Goal: Transaction & Acquisition: Purchase product/service

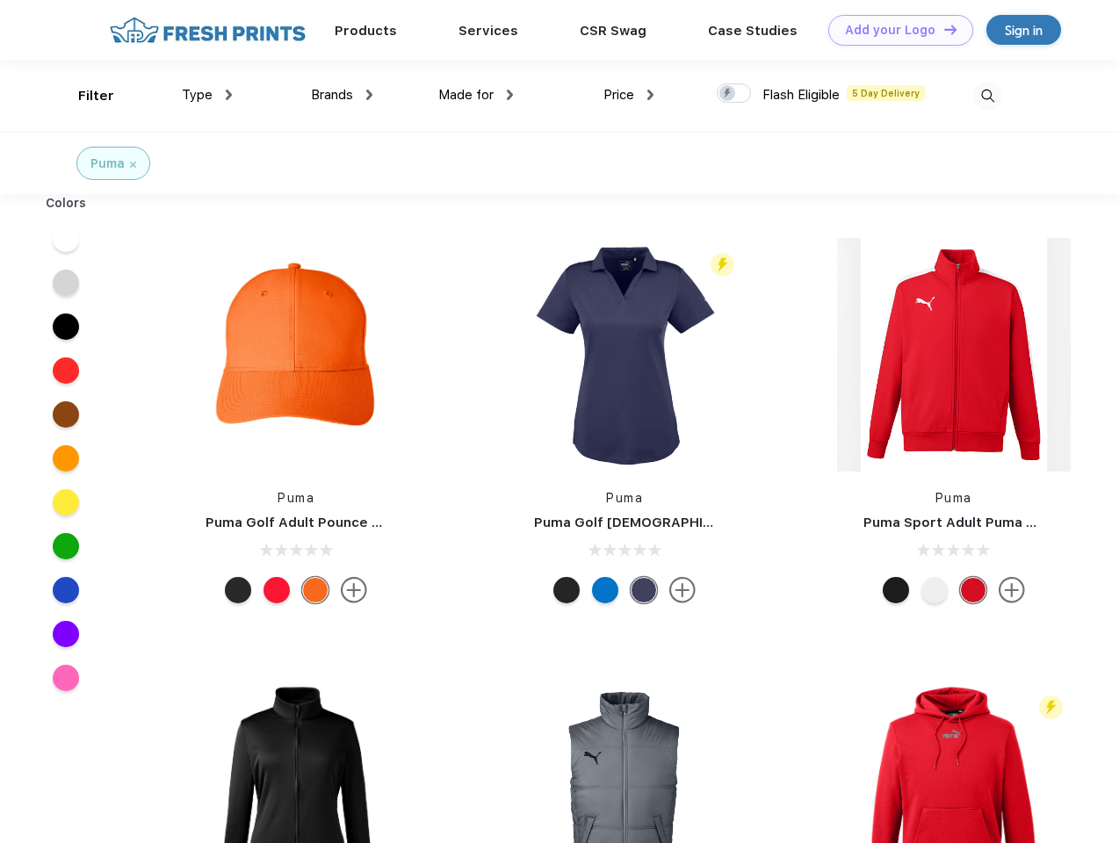
click at [894, 30] on link "Add your Logo Design Tool" at bounding box center [900, 30] width 145 height 31
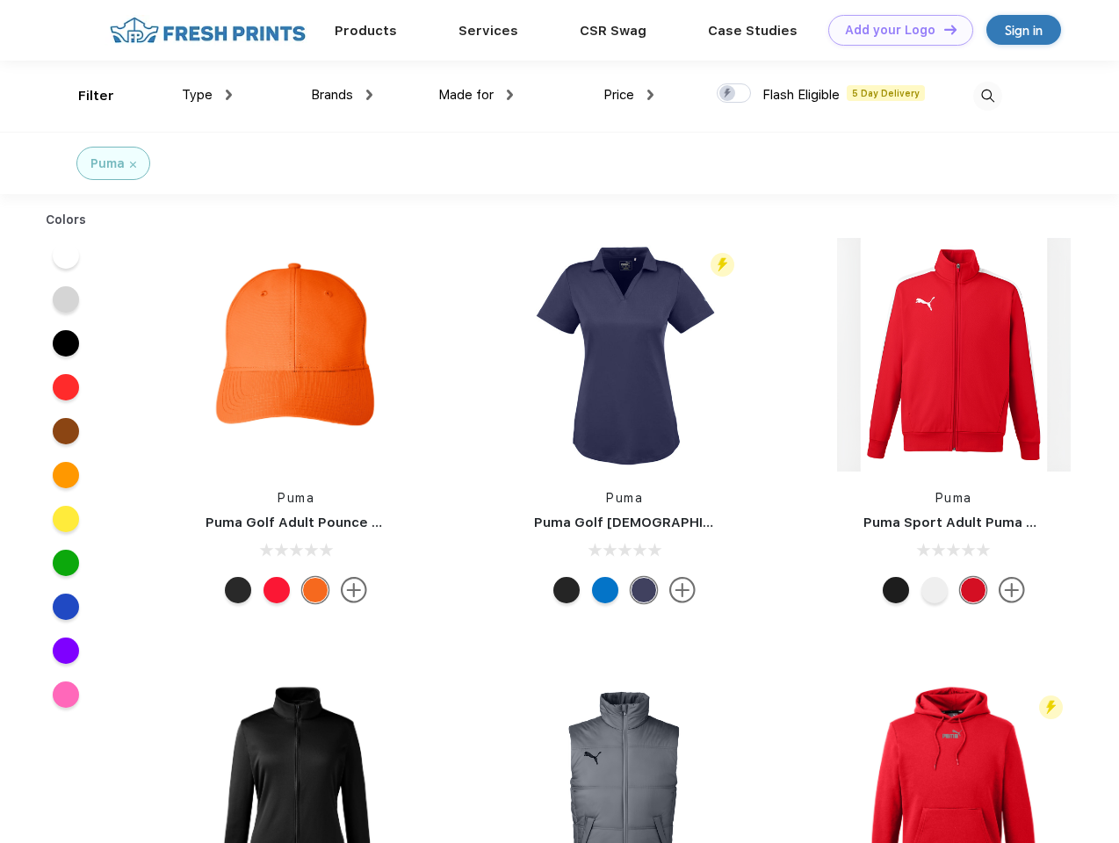
click at [0, 0] on div "Design Tool" at bounding box center [0, 0] width 0 height 0
click at [942, 29] on link "Add your Logo Design Tool" at bounding box center [900, 30] width 145 height 31
click at [84, 96] on div "Filter" at bounding box center [96, 96] width 36 height 20
click at [207, 95] on span "Type" at bounding box center [197, 95] width 31 height 16
click at [342, 95] on span "Brands" at bounding box center [332, 95] width 42 height 16
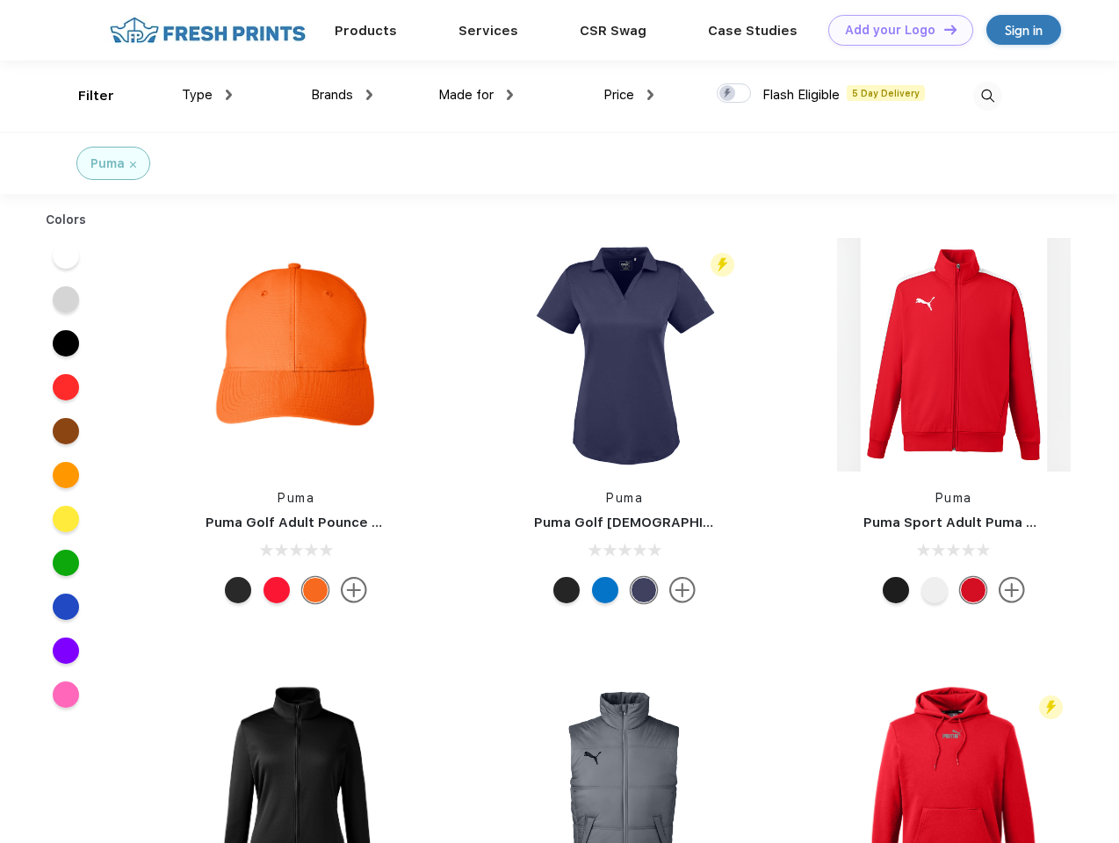
click at [476, 95] on span "Made for" at bounding box center [465, 95] width 55 height 16
click at [629, 95] on span "Price" at bounding box center [618, 95] width 31 height 16
click at [734, 94] on div at bounding box center [734, 92] width 34 height 19
click at [728, 94] on input "checkbox" at bounding box center [722, 88] width 11 height 11
click at [987, 96] on img at bounding box center [987, 96] width 29 height 29
